Goal: Task Accomplishment & Management: Manage account settings

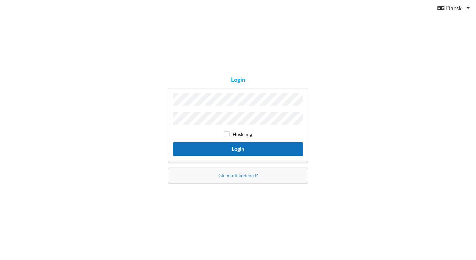
click at [240, 147] on button "Login" at bounding box center [238, 149] width 130 height 14
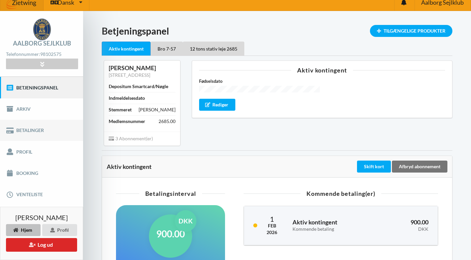
scroll to position [5, 0]
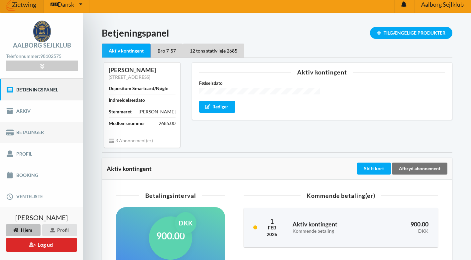
click at [21, 132] on link "Betalinger" at bounding box center [41, 132] width 83 height 21
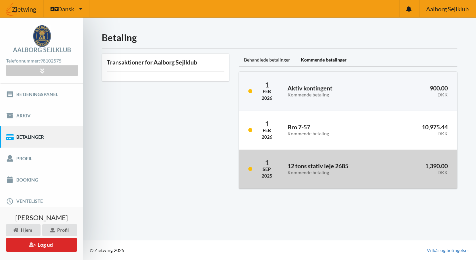
click at [304, 168] on h3 "12 tons stativ leje 2685 Kommende betaling" at bounding box center [335, 168] width 95 height 13
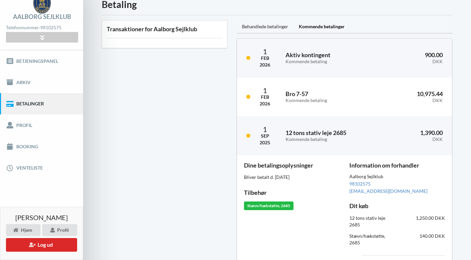
scroll to position [58, 0]
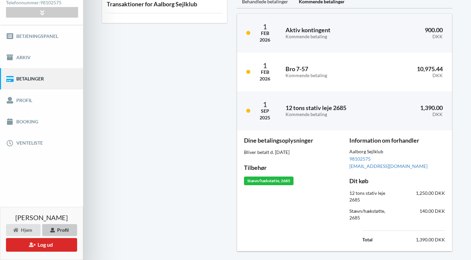
click at [54, 230] on icon at bounding box center [53, 230] width 6 height 4
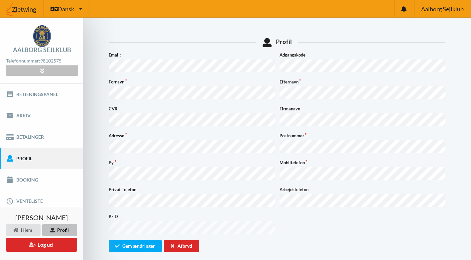
click at [40, 71] on icon at bounding box center [42, 71] width 8 height 6
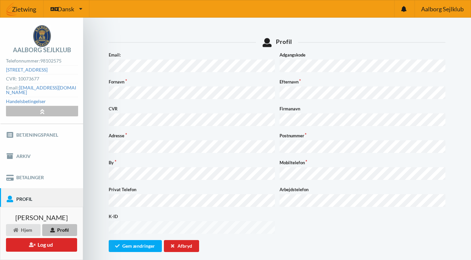
click at [42, 108] on icon at bounding box center [42, 111] width 8 height 6
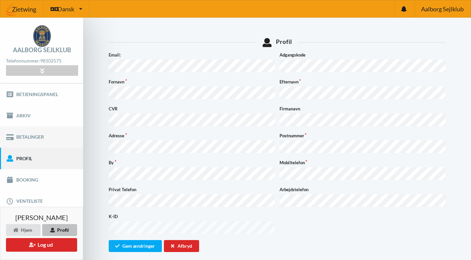
click at [24, 137] on link "Betalinger" at bounding box center [41, 136] width 83 height 21
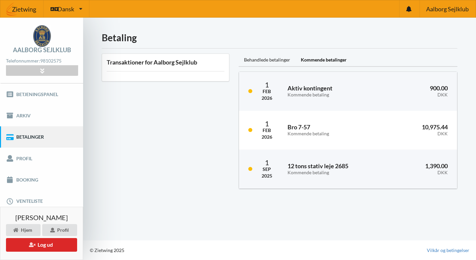
click at [324, 60] on div "Kommende betalinger" at bounding box center [324, 60] width 57 height 13
click at [322, 59] on div "Kommende betalinger" at bounding box center [324, 60] width 57 height 13
click at [58, 230] on div "Profil" at bounding box center [59, 230] width 35 height 12
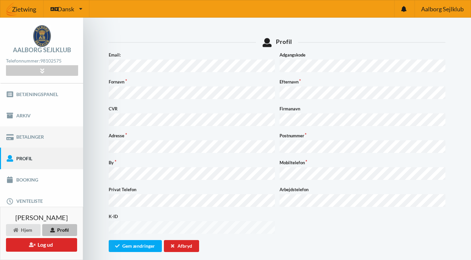
click at [25, 137] on link "Betalinger" at bounding box center [41, 136] width 83 height 21
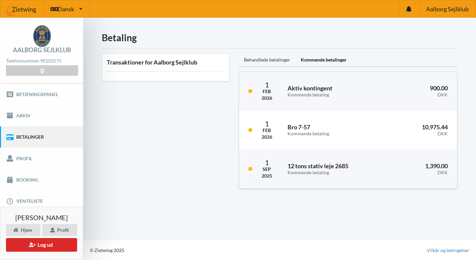
click at [272, 60] on div "Behandlede betalinger" at bounding box center [267, 60] width 57 height 13
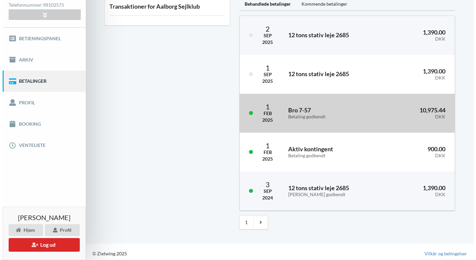
scroll to position [59, 0]
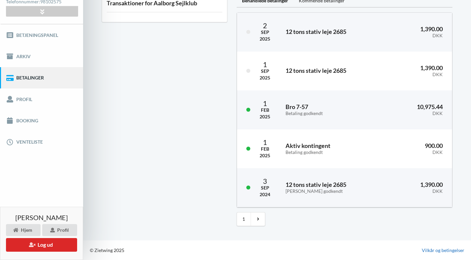
click at [446, 251] on link "Vilkår og betingelser" at bounding box center [443, 250] width 43 height 7
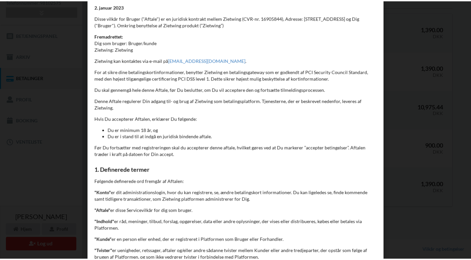
scroll to position [0, 0]
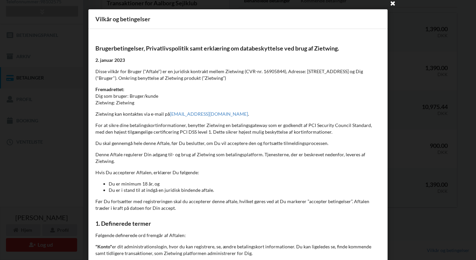
click at [392, 3] on icon at bounding box center [393, 3] width 11 height 11
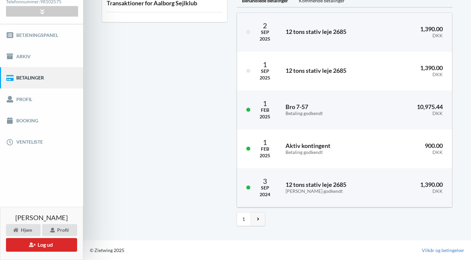
click at [259, 219] on icon at bounding box center [258, 219] width 2 height 5
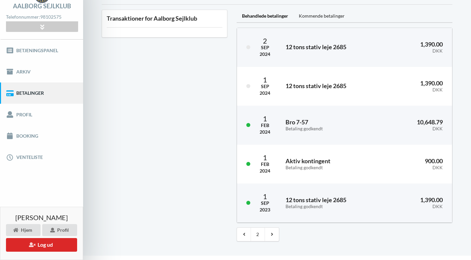
scroll to position [51, 0]
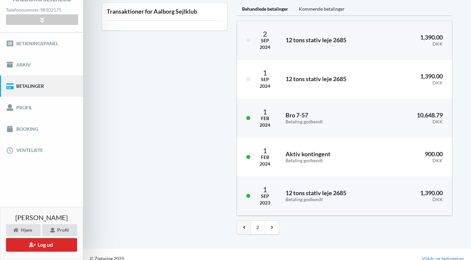
click at [245, 227] on icon at bounding box center [244, 227] width 2 height 5
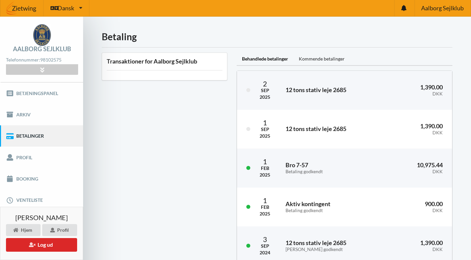
scroll to position [0, 0]
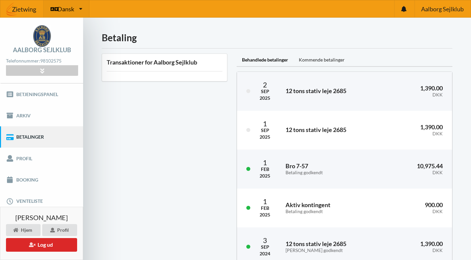
click at [80, 8] on icon at bounding box center [80, 8] width 3 height 5
click at [405, 8] on icon at bounding box center [403, 9] width 5 height 6
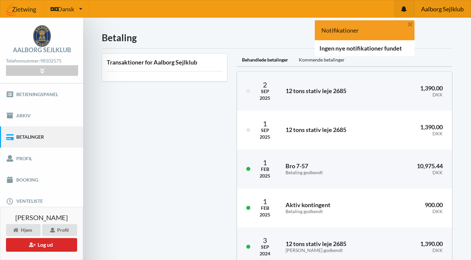
click at [440, 10] on span "Aalborg Sejlklub" at bounding box center [442, 9] width 43 height 6
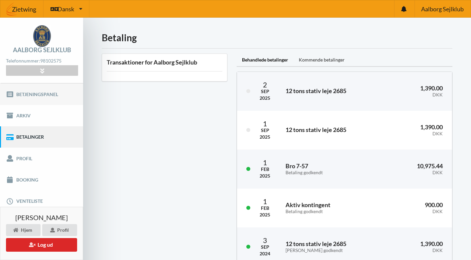
click at [32, 94] on link "Betjeningspanel" at bounding box center [41, 93] width 83 height 21
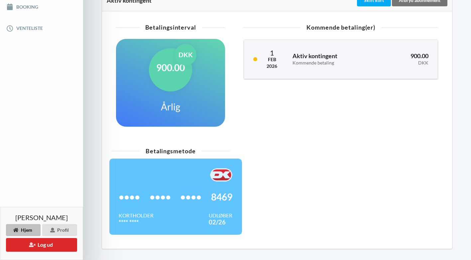
scroll to position [163, 0]
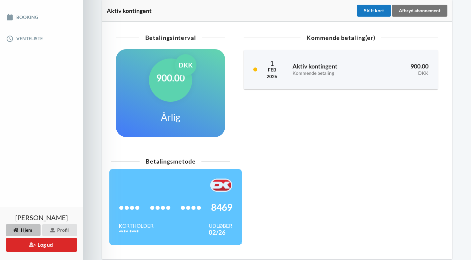
click at [375, 12] on div "Skift kort" at bounding box center [374, 11] width 34 height 12
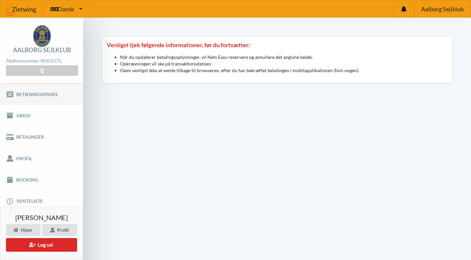
click at [31, 94] on link "Betjeningspanel" at bounding box center [41, 93] width 83 height 21
click at [25, 138] on link "Betalinger" at bounding box center [41, 136] width 83 height 21
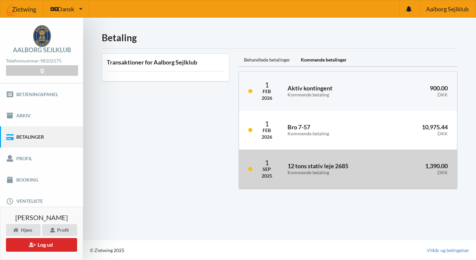
click at [300, 169] on h3 "12 tons stativ leje 2685 Kommende betaling" at bounding box center [335, 168] width 95 height 13
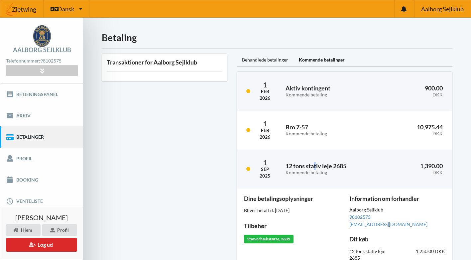
click at [320, 61] on div "Kommende betalinger" at bounding box center [322, 60] width 57 height 13
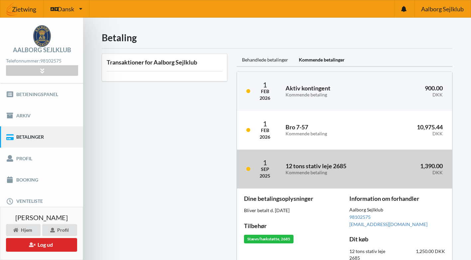
click at [319, 164] on h3 "12 tons stativ leje 2685 Kommende betaling" at bounding box center [332, 168] width 93 height 13
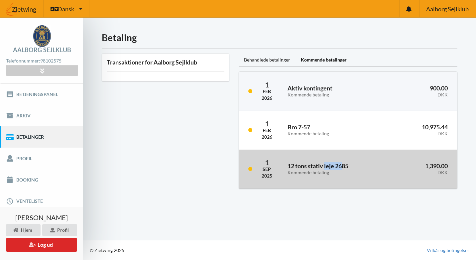
click at [319, 164] on h3 "12 tons stativ leje 2685 Kommende betaling" at bounding box center [335, 168] width 95 height 13
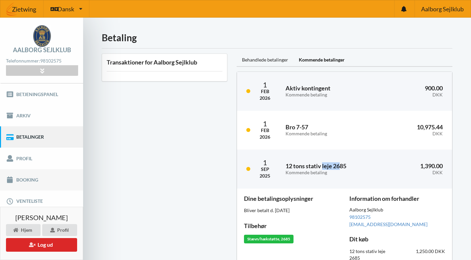
click at [26, 180] on link "Booking" at bounding box center [41, 179] width 83 height 21
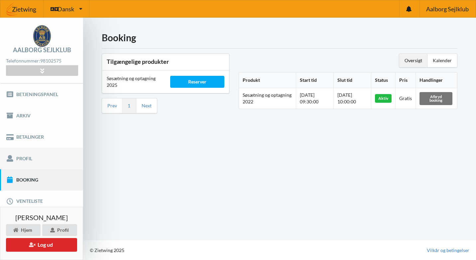
click at [21, 159] on link "Profil" at bounding box center [41, 158] width 83 height 21
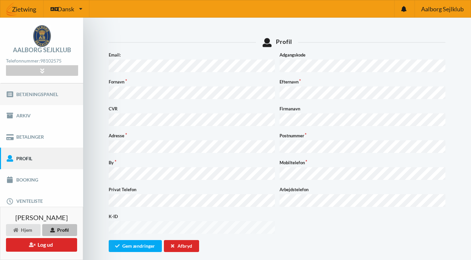
click at [29, 95] on link "Betjeningspanel" at bounding box center [41, 93] width 83 height 21
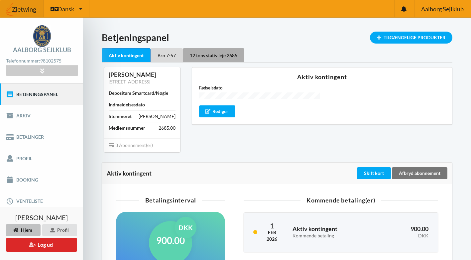
click at [220, 56] on div "12 tons stativ leje 2685" at bounding box center [214, 55] width 62 height 14
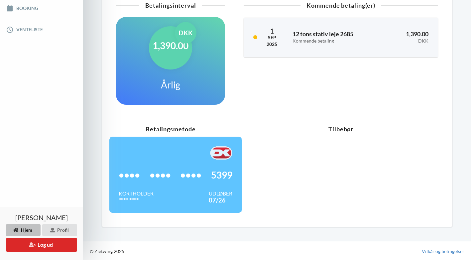
scroll to position [173, 0]
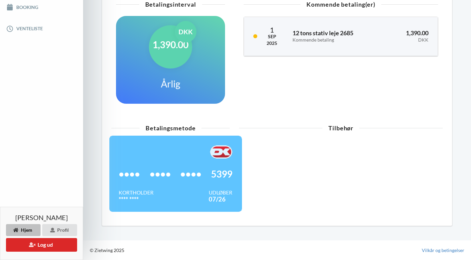
click at [180, 173] on div "•••• •••• •••• 5399" at bounding box center [176, 174] width 114 height 31
click at [295, 160] on div "Tilbehør" at bounding box center [340, 171] width 213 height 90
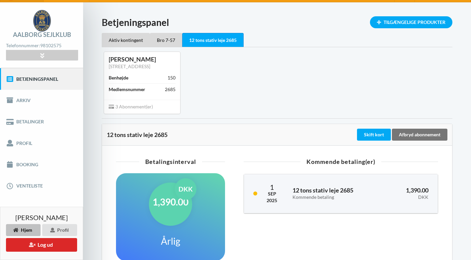
scroll to position [15, 0]
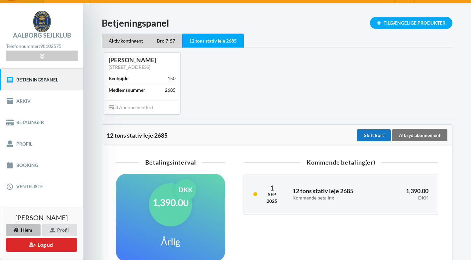
click at [372, 137] on div "Skift kort" at bounding box center [374, 135] width 34 height 12
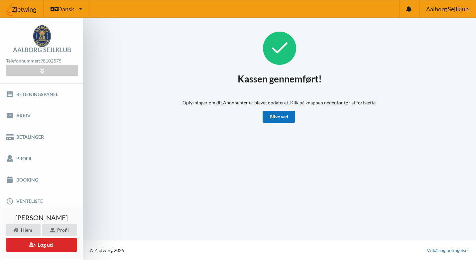
click at [284, 119] on link "Blive ved" at bounding box center [279, 117] width 33 height 12
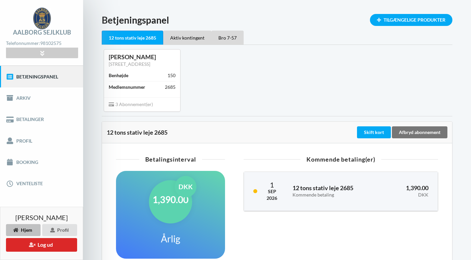
scroll to position [17, 0]
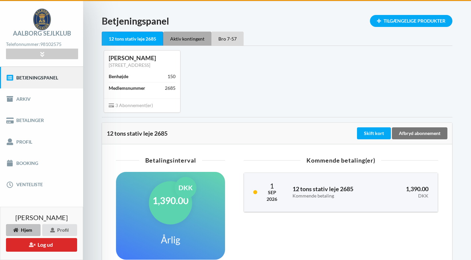
click at [194, 41] on div "Aktiv kontingent" at bounding box center [187, 39] width 48 height 14
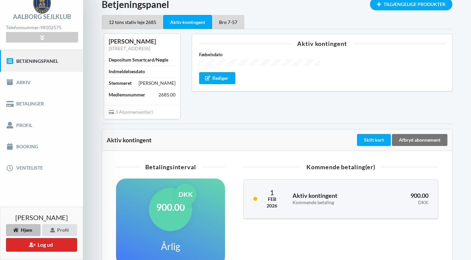
scroll to position [25, 0]
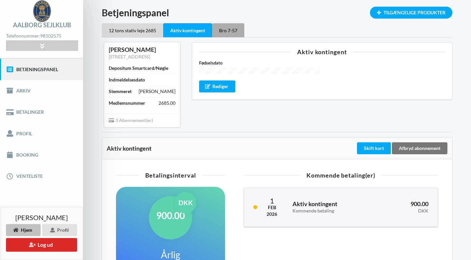
click at [231, 33] on div "Bro 7-57" at bounding box center [228, 30] width 32 height 14
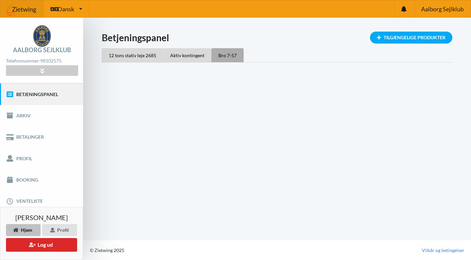
scroll to position [0, 0]
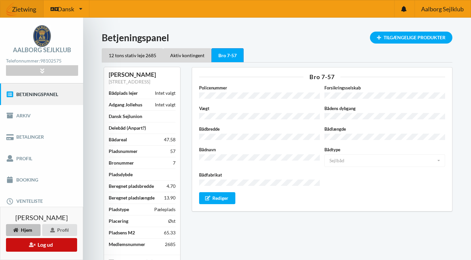
click at [41, 244] on button "Log ud" at bounding box center [41, 245] width 71 height 14
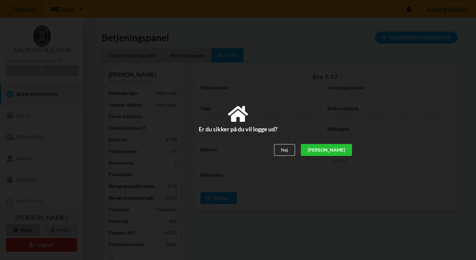
click at [342, 150] on div "[PERSON_NAME]" at bounding box center [326, 150] width 51 height 12
